Goal: Information Seeking & Learning: Check status

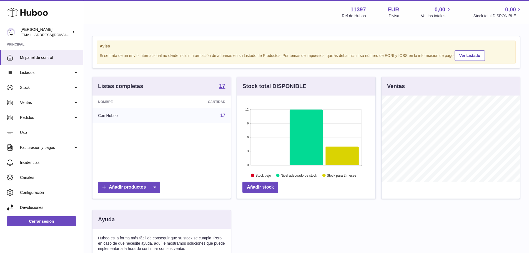
scroll to position [87, 140]
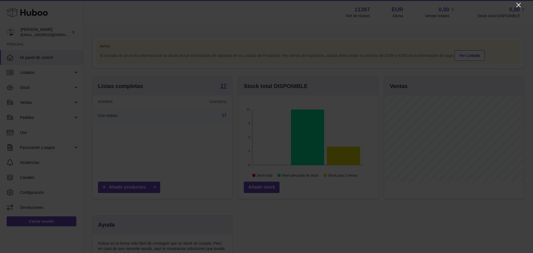
click at [518, 4] on icon "Close" at bounding box center [518, 5] width 7 height 7
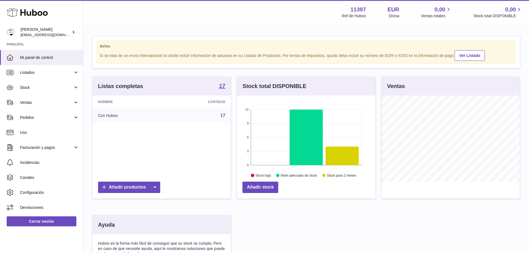
scroll to position [277388, 277336]
click at [58, 103] on span "Ventas" at bounding box center [46, 102] width 53 height 5
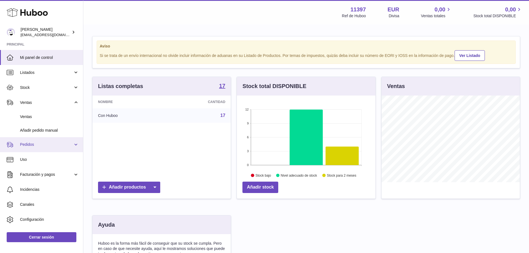
click at [62, 145] on span "Pedidos" at bounding box center [46, 144] width 53 height 5
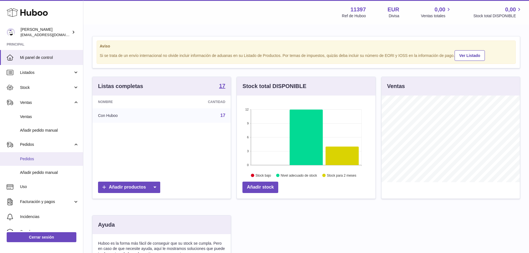
click at [54, 157] on span "Pedidos" at bounding box center [49, 158] width 59 height 5
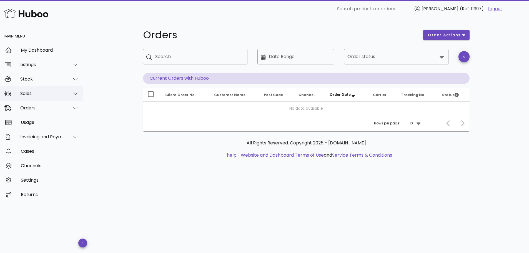
click at [54, 94] on div "Sales" at bounding box center [42, 93] width 45 height 5
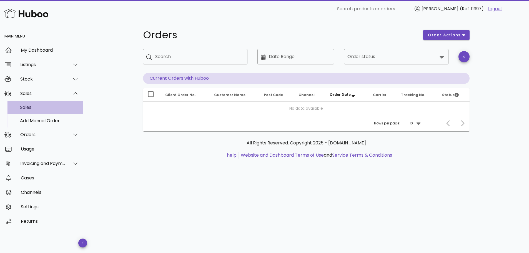
click at [51, 110] on div "Sales" at bounding box center [49, 107] width 59 height 12
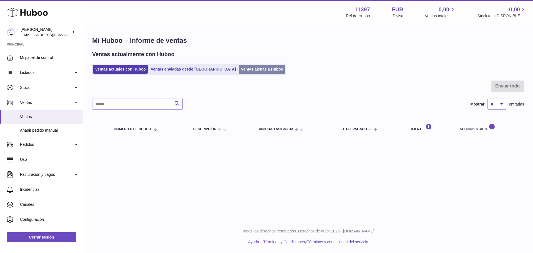
click at [239, 67] on link "Ventas ajenas a Huboo" at bounding box center [262, 69] width 46 height 9
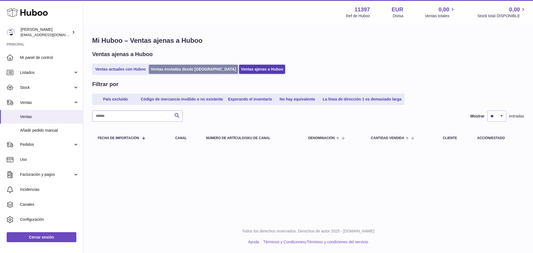
click at [198, 69] on link "Ventas enviadas desde Huboo" at bounding box center [193, 69] width 89 height 9
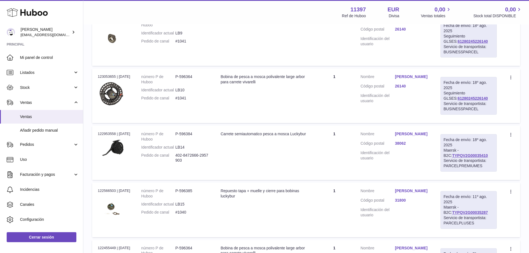
scroll to position [361, 0]
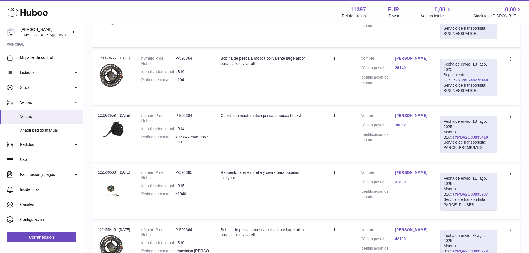
click at [464, 139] on link "TYPQV2G00035410" at bounding box center [470, 137] width 36 height 4
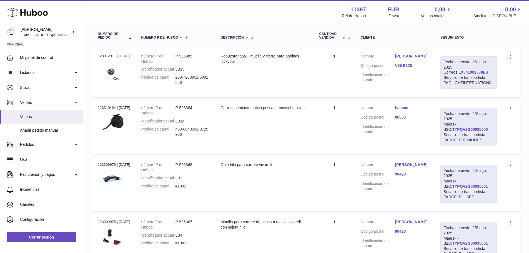
scroll to position [83, 0]
click at [511, 111] on icon at bounding box center [511, 110] width 6 height 6
click at [290, 128] on td "Descripción Carrete semiautomatico pesca a mosca Luckybur" at bounding box center [264, 127] width 99 height 54
click at [510, 109] on icon at bounding box center [511, 110] width 6 height 6
click at [328, 130] on td "Cantidad 1" at bounding box center [333, 127] width 41 height 54
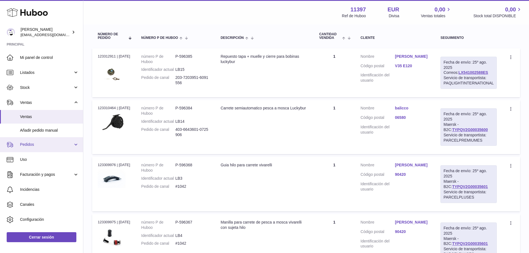
click at [69, 141] on link "Pedidos" at bounding box center [41, 144] width 83 height 15
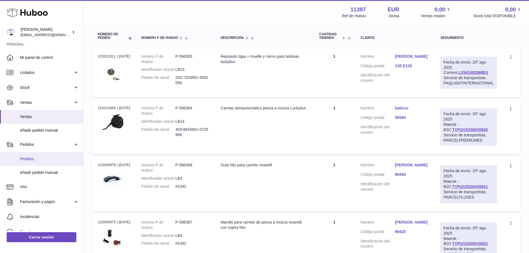
click at [50, 159] on span "Pedidos" at bounding box center [49, 158] width 59 height 5
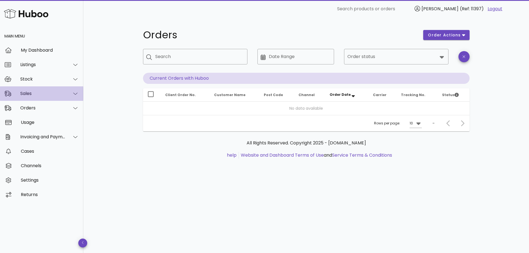
click at [47, 95] on div "Sales" at bounding box center [42, 93] width 45 height 5
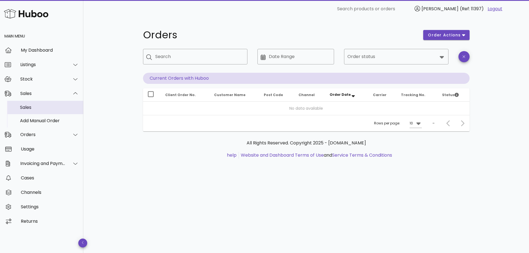
click at [54, 108] on div "Sales" at bounding box center [49, 107] width 59 height 5
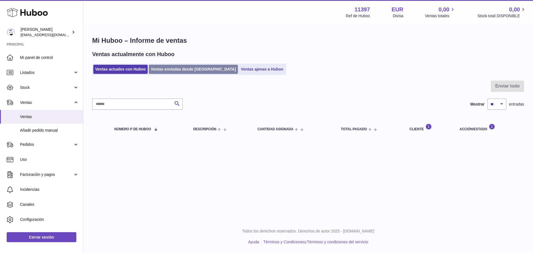
click at [193, 70] on link "Ventas enviadas desde [GEOGRAPHIC_DATA]" at bounding box center [193, 69] width 89 height 9
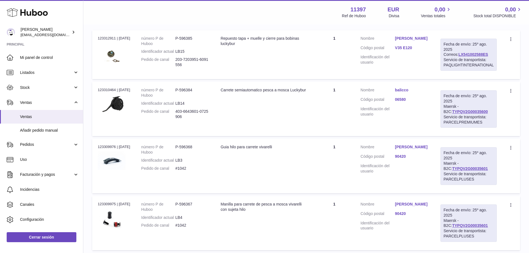
scroll to position [111, 0]
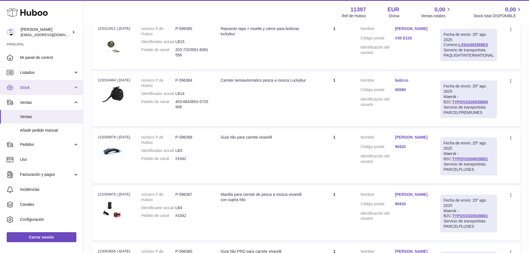
click at [53, 86] on span "Stock" at bounding box center [46, 87] width 53 height 5
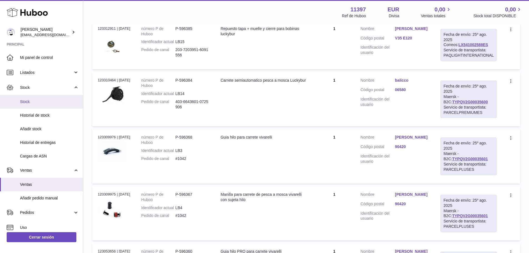
click at [44, 101] on span "Stock" at bounding box center [49, 101] width 59 height 5
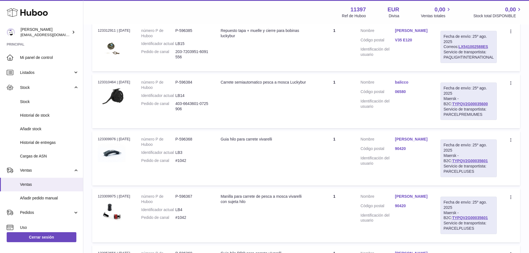
scroll to position [80, 0]
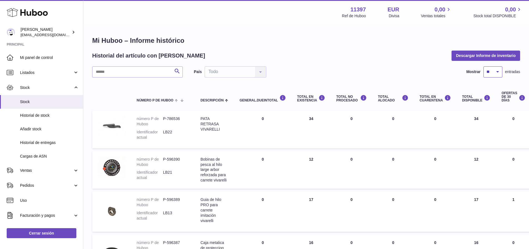
click at [492, 72] on select "** ** ** ***" at bounding box center [492, 71] width 19 height 11
select select "**"
click at [483, 66] on select "** ** ** ***" at bounding box center [492, 71] width 19 height 11
click at [140, 77] on input "text" at bounding box center [137, 71] width 90 height 11
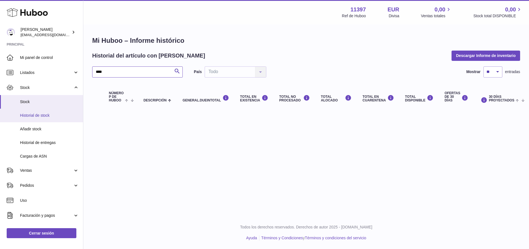
type input "****"
click at [52, 115] on span "Historial de stock" at bounding box center [49, 115] width 59 height 5
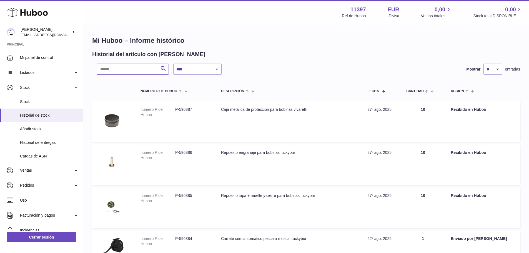
click at [129, 72] on input "text" at bounding box center [133, 69] width 72 height 11
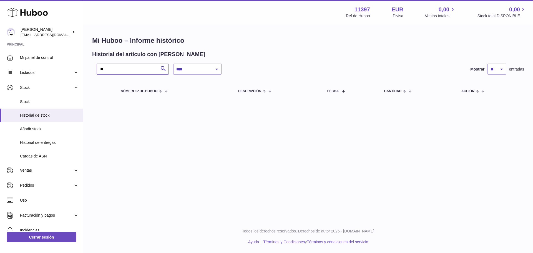
type input "*"
type input "****"
drag, startPoint x: 124, startPoint y: 74, endPoint x: 75, endPoint y: 73, distance: 48.6
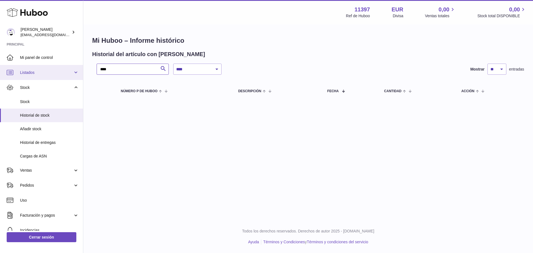
click at [83, 73] on div "**********" at bounding box center [308, 68] width 450 height 87
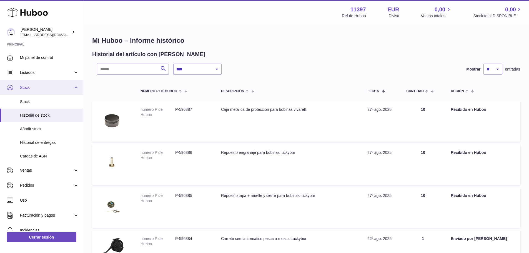
click at [55, 90] on span "Stock" at bounding box center [46, 87] width 53 height 5
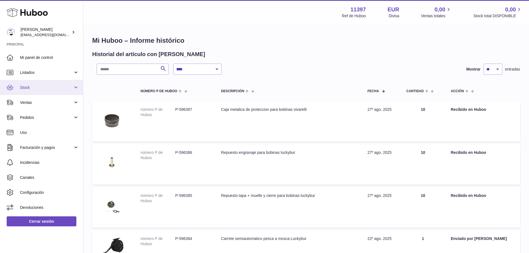
click at [55, 90] on span "Stock" at bounding box center [46, 87] width 53 height 5
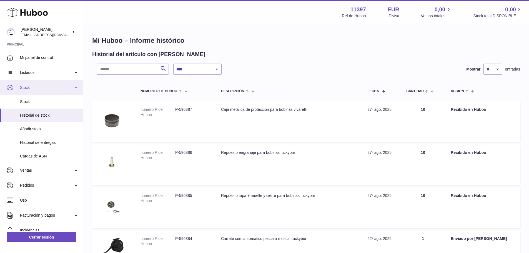
click at [65, 91] on link "Stock" at bounding box center [41, 87] width 83 height 15
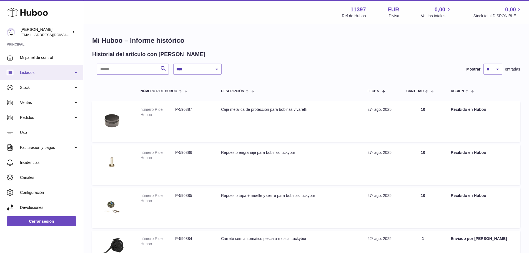
click at [53, 65] on link "Listados" at bounding box center [41, 72] width 83 height 15
